Goal: Task Accomplishment & Management: Use online tool/utility

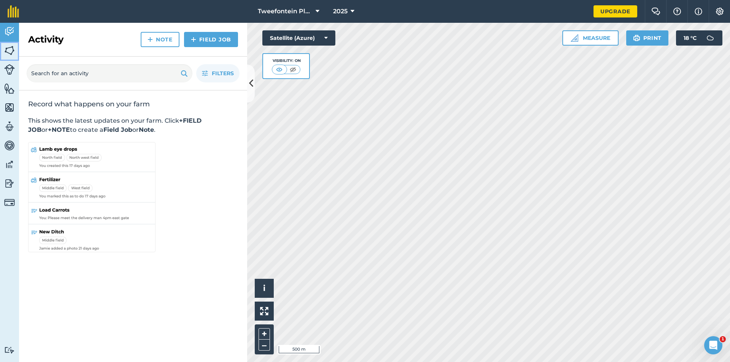
click at [7, 49] on img at bounding box center [9, 50] width 11 height 11
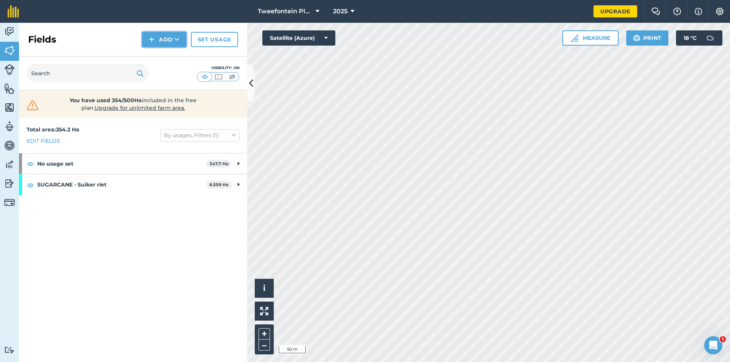
drag, startPoint x: 158, startPoint y: 39, endPoint x: 143, endPoint y: 51, distance: 18.9
click at [157, 39] on button "Add" at bounding box center [164, 39] width 44 height 15
click at [159, 54] on link "Draw" at bounding box center [164, 56] width 42 height 17
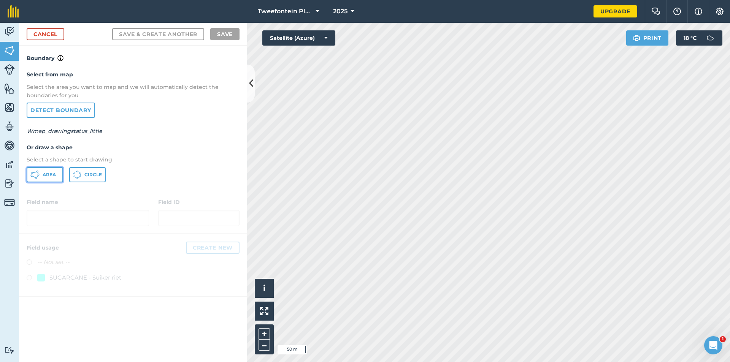
click at [51, 171] on button "Area" at bounding box center [45, 174] width 36 height 15
